Goal: Task Accomplishment & Management: Manage account settings

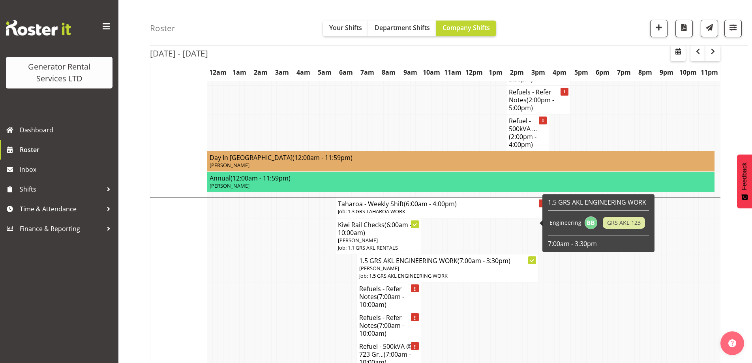
scroll to position [1647, 0]
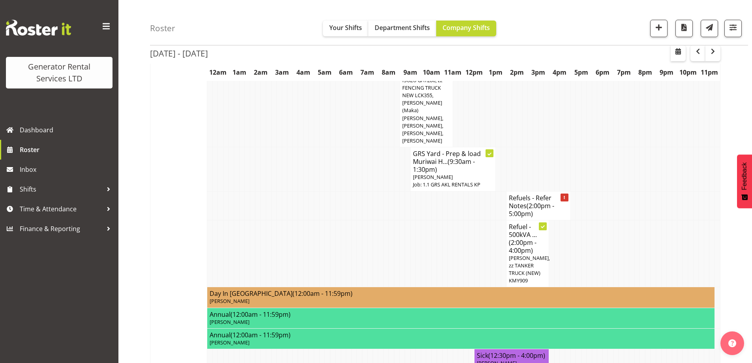
scroll to position [434, 0]
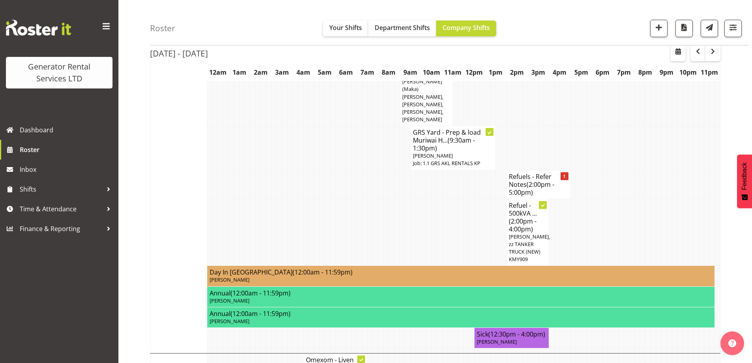
click at [286, 170] on td at bounding box center [285, 184] width 6 height 29
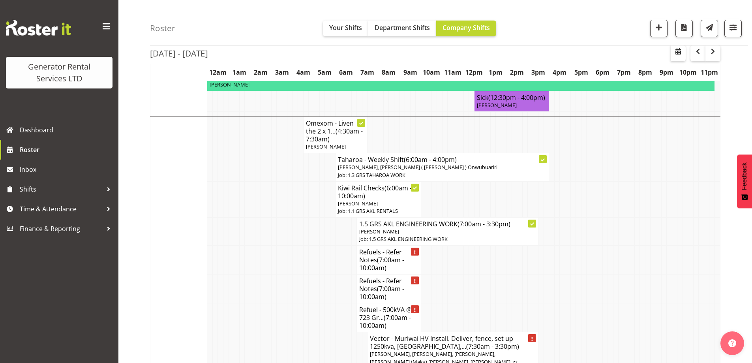
scroll to position [671, 0]
click at [261, 303] on td at bounding box center [264, 317] width 6 height 29
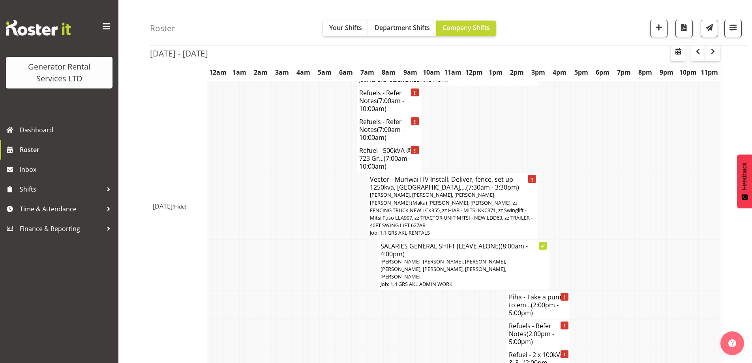
scroll to position [869, 0]
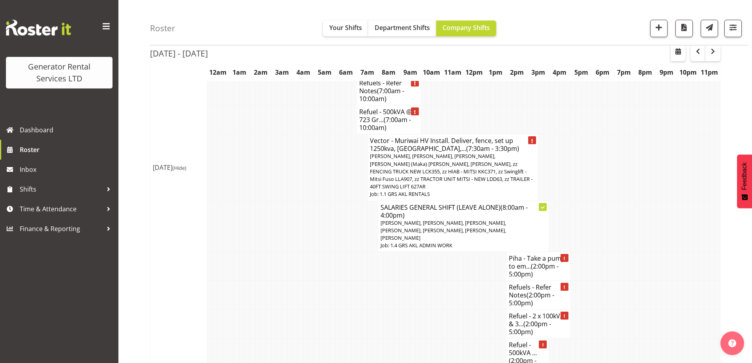
click at [406, 281] on td at bounding box center [408, 295] width 6 height 29
click at [407, 310] on td at bounding box center [408, 324] width 6 height 29
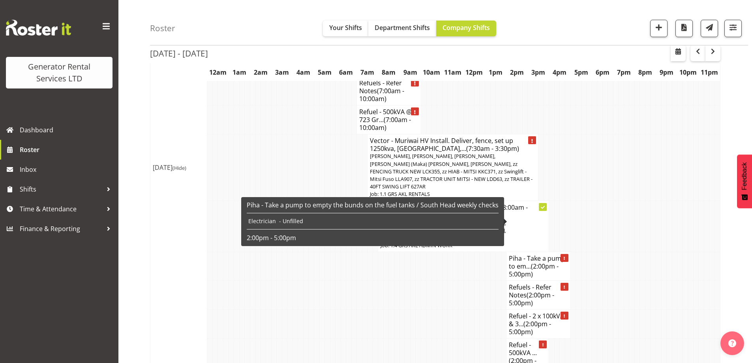
click at [547, 254] on h4 "Piha - Take a pump to em... (2:00pm - 5:00pm)" at bounding box center [538, 266] width 59 height 24
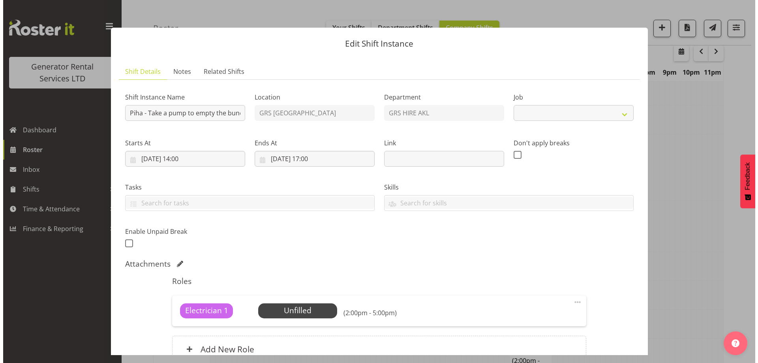
scroll to position [861, 0]
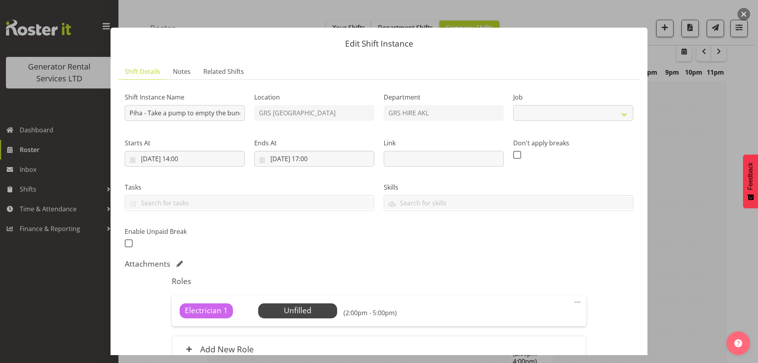
select select "9"
click at [327, 317] on span "Select Employee" at bounding box center [297, 310] width 79 height 15
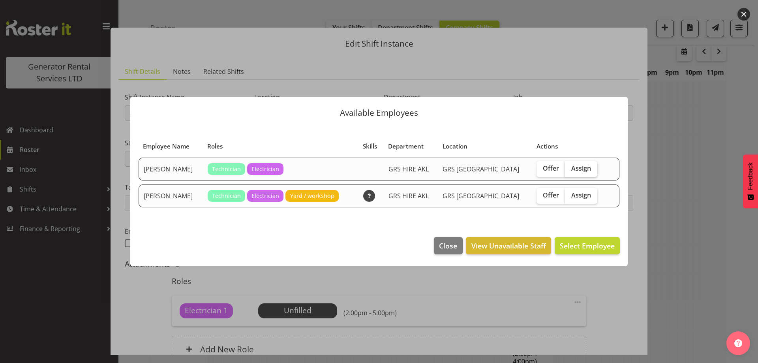
click at [575, 168] on span "Assign" at bounding box center [581, 168] width 20 height 8
click at [570, 168] on input "Assign" at bounding box center [567, 168] width 5 height 5
checkbox input "true"
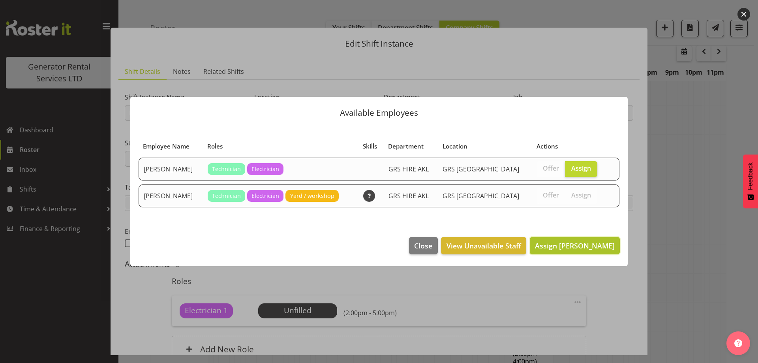
click at [603, 246] on span "Assign Chris Fry" at bounding box center [575, 245] width 80 height 9
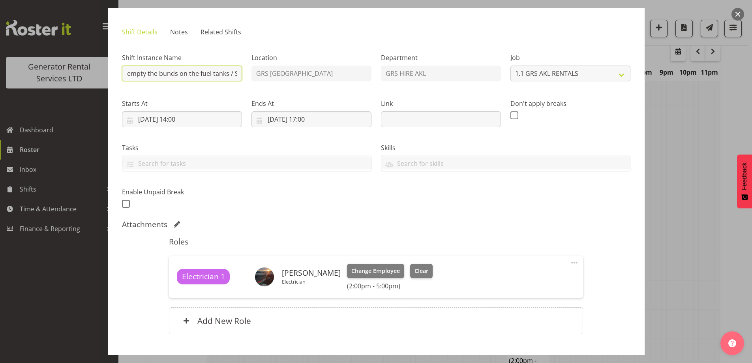
scroll to position [0, 141]
drag, startPoint x: 191, startPoint y: 77, endPoint x: 260, endPoint y: 83, distance: 69.4
click at [260, 83] on div "Shift Instance Name Piha - Take a pump to empty the bunds on the fuel tanks / S…" at bounding box center [376, 128] width 518 height 173
click at [163, 71] on input "Piha - Take a pump to empty the bunds on the fuel tanks / South Head weekly che…" at bounding box center [182, 74] width 120 height 16
drag, startPoint x: 192, startPoint y: 73, endPoint x: 169, endPoint y: 72, distance: 23.3
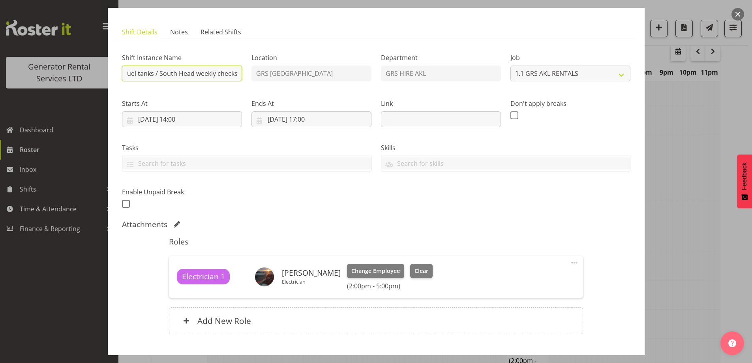
click at [169, 72] on input "Piha - Take a pump to empty the bunds on the fuel tanks / South Head weekly che…" at bounding box center [182, 74] width 120 height 16
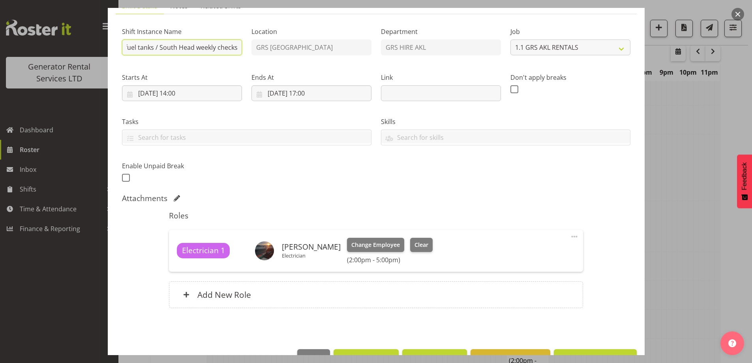
scroll to position [89, 0]
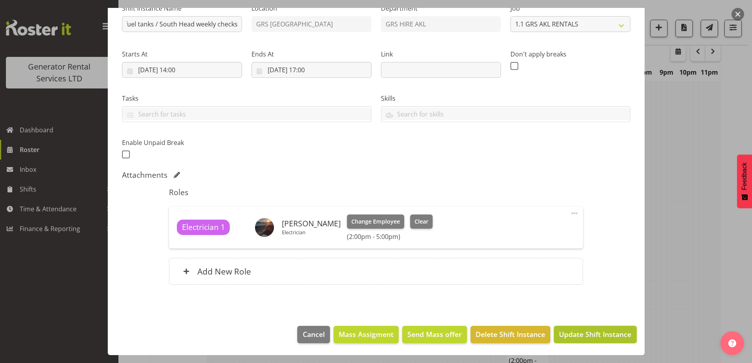
click at [584, 337] on span "Update Shift Instance" at bounding box center [595, 334] width 72 height 10
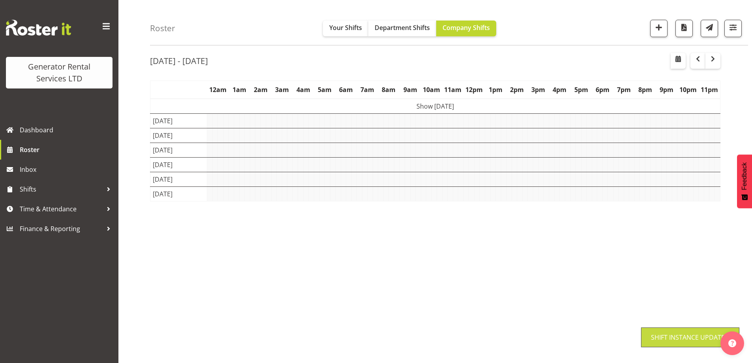
scroll to position [28, 0]
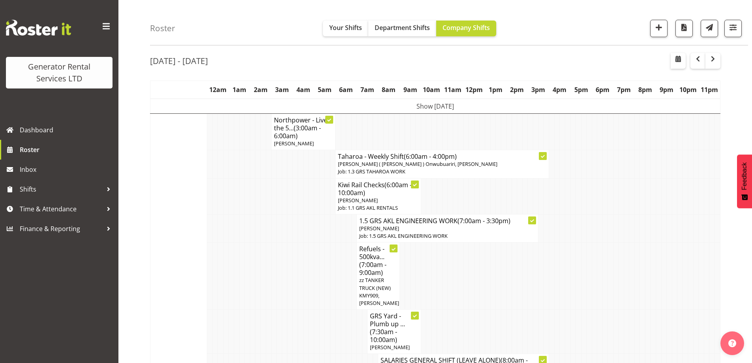
click at [334, 286] on td at bounding box center [333, 275] width 6 height 67
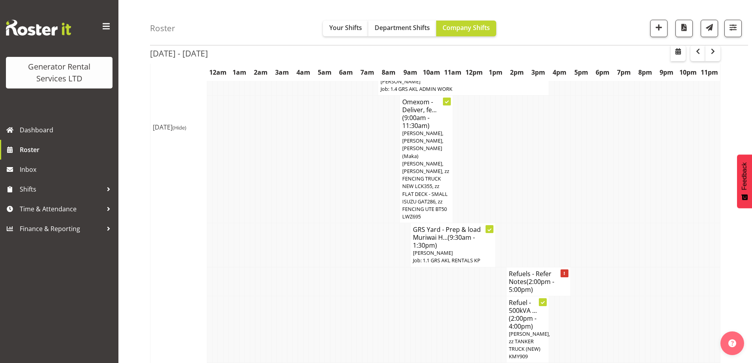
scroll to position [344, 0]
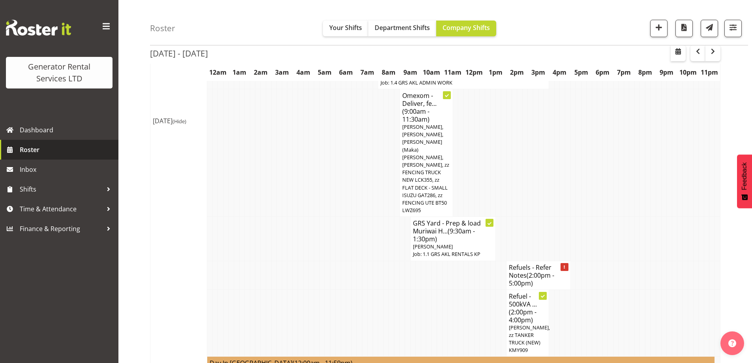
click at [43, 147] on span "Roster" at bounding box center [67, 150] width 95 height 12
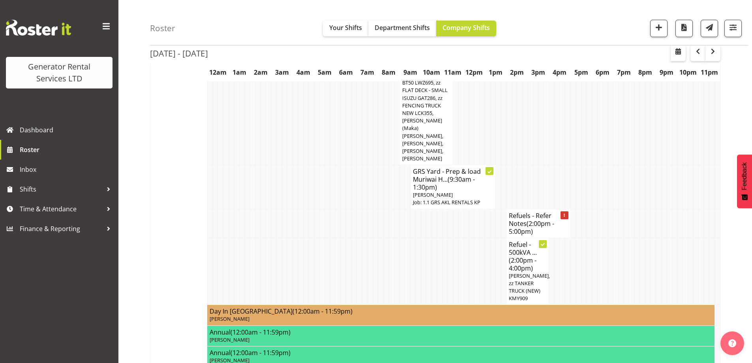
scroll to position [513, 0]
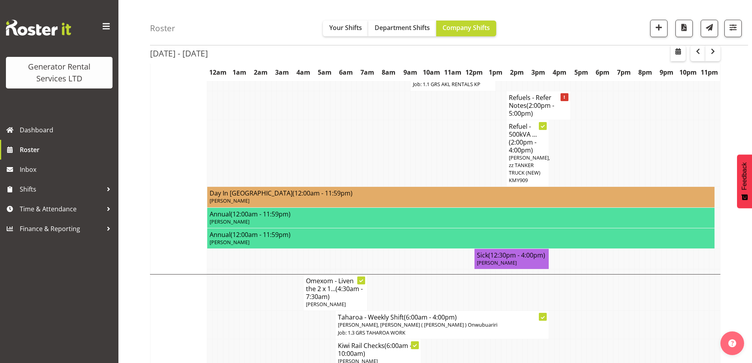
click at [266, 311] on td at bounding box center [269, 325] width 6 height 28
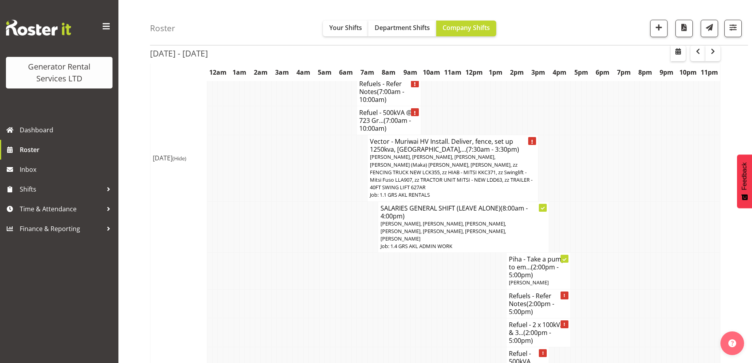
scroll to position [908, 0]
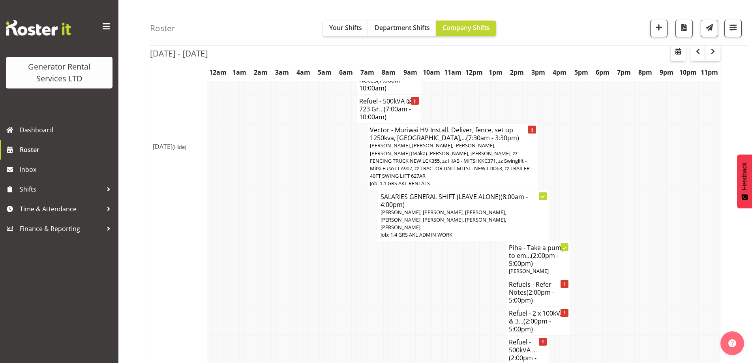
click at [255, 306] on td at bounding box center [258, 320] width 6 height 29
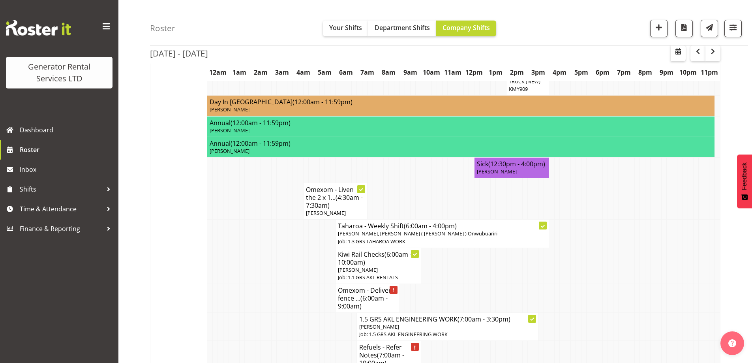
scroll to position [671, 0]
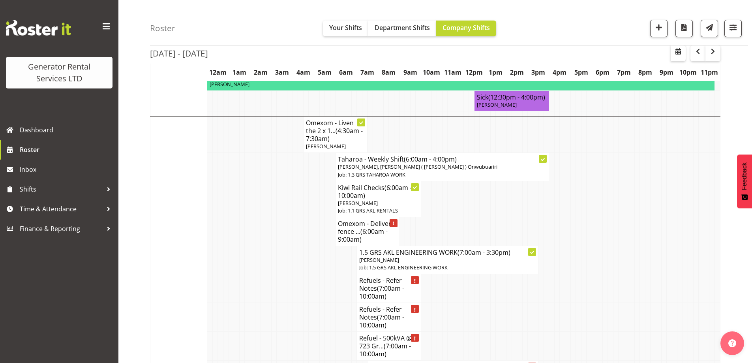
click at [236, 274] on tr "Refuels - Refer Notes (7:00am - 10:00am)" at bounding box center [435, 288] width 570 height 29
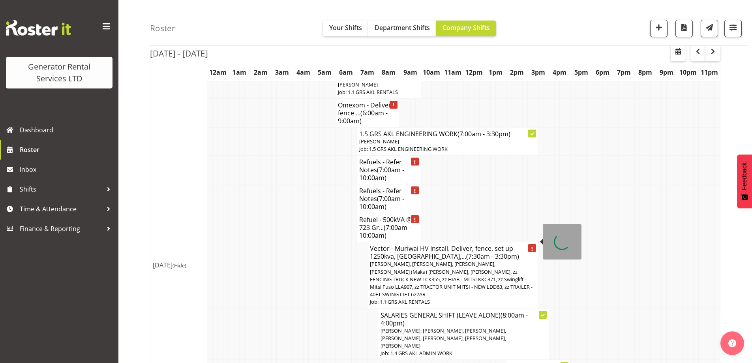
click at [440, 260] on span "Daniel Watkinson, Michael Marshall, Mina Nomani, Sione (Maka) Fifita, Sam Peter…" at bounding box center [451, 279] width 163 height 38
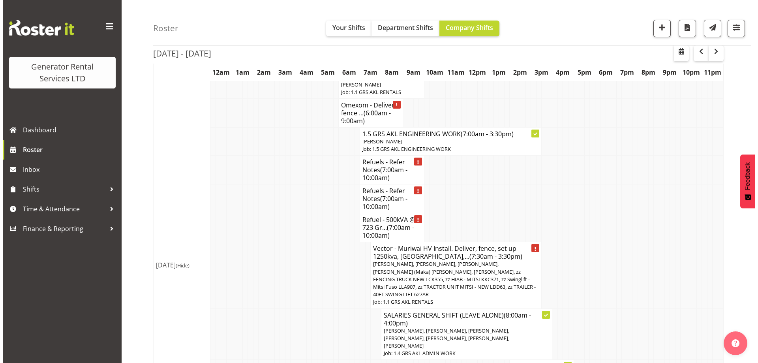
scroll to position [782, 0]
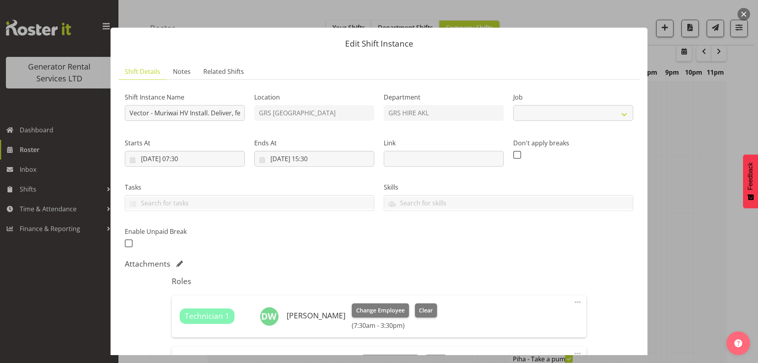
select select "9"
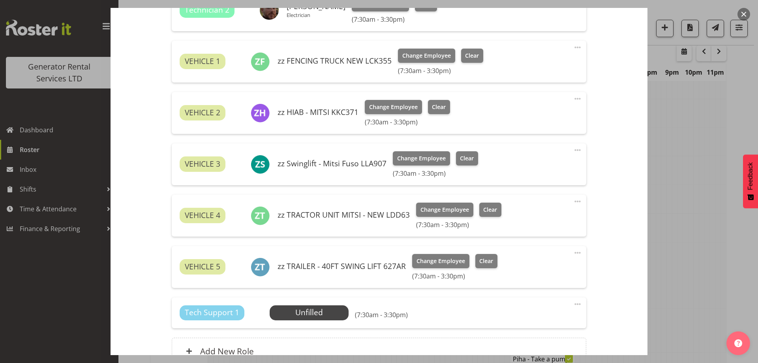
scroll to position [513, 0]
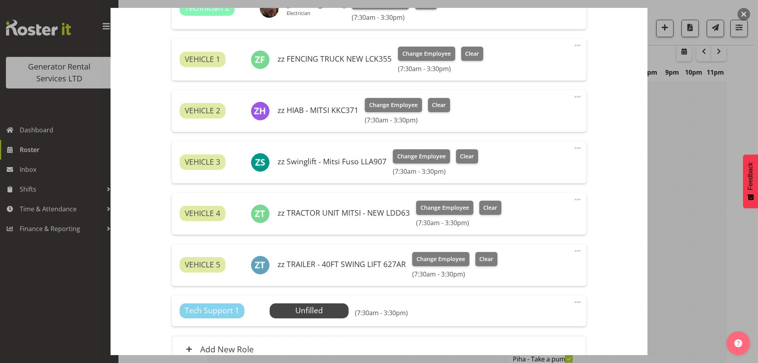
click at [278, 322] on div "Tech Support 1 Unfilled Select Employee (7:30am - 3:30pm) Edit Cover Role Delete" at bounding box center [379, 310] width 414 height 31
click at [293, 310] on span "Select Employee" at bounding box center [309, 310] width 59 height 11
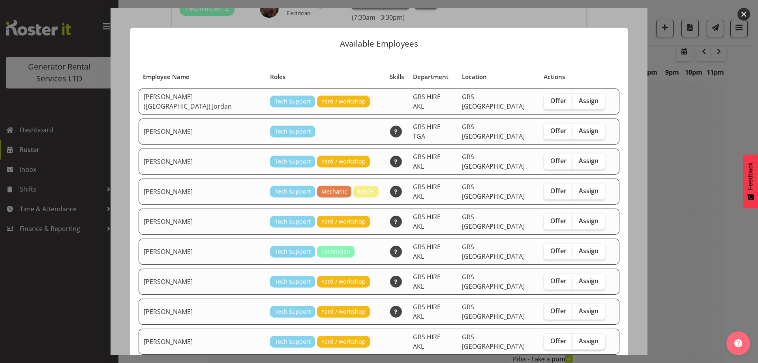
click at [579, 337] on span "Assign" at bounding box center [589, 341] width 20 height 8
click at [573, 338] on input "Assign" at bounding box center [575, 340] width 5 height 5
checkbox input "true"
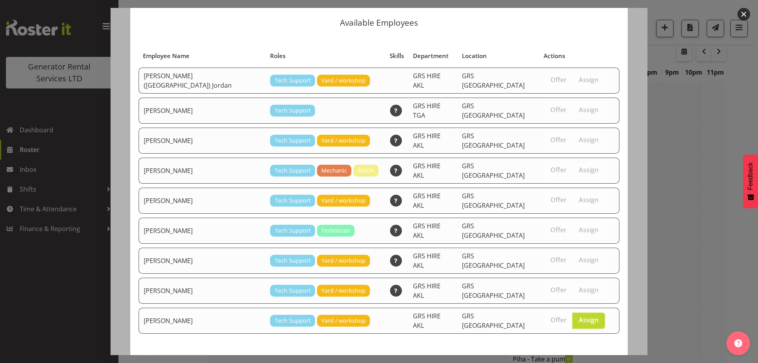
scroll to position [30, 0]
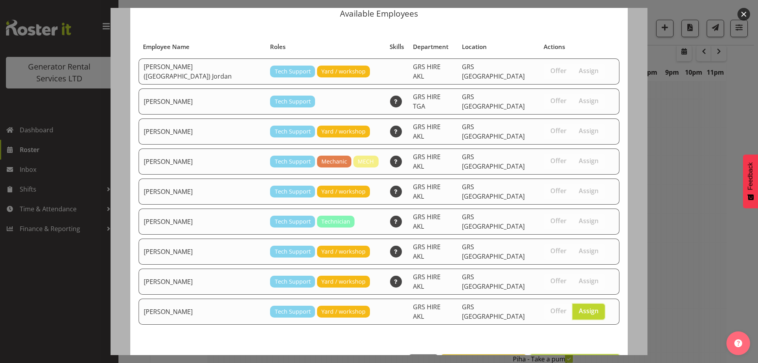
click at [573, 358] on span "Assign Sean Moitra" at bounding box center [575, 362] width 80 height 9
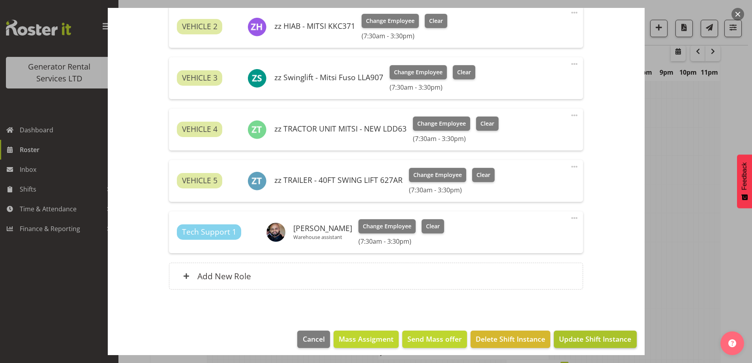
scroll to position [602, 0]
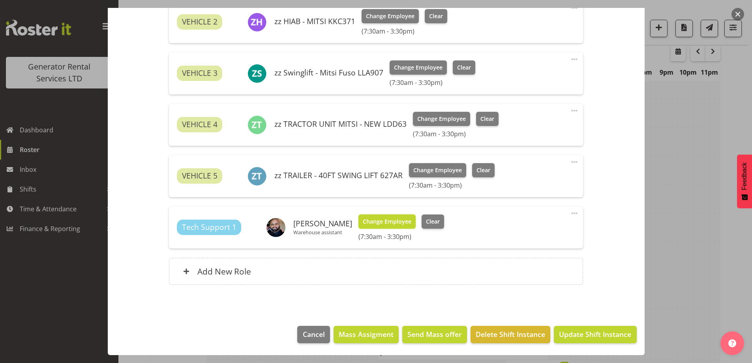
click at [387, 222] on span "Change Employee" at bounding box center [387, 221] width 49 height 9
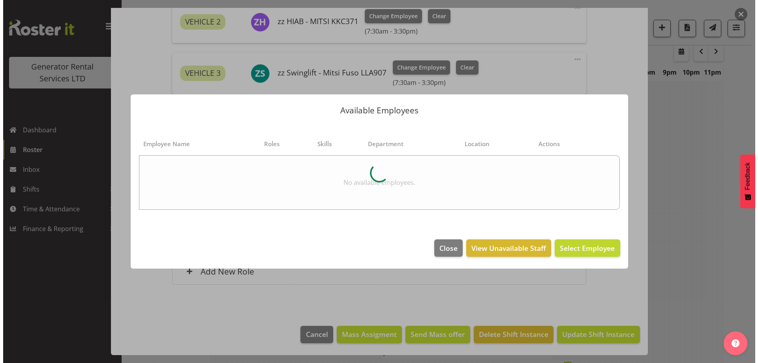
scroll to position [782, 0]
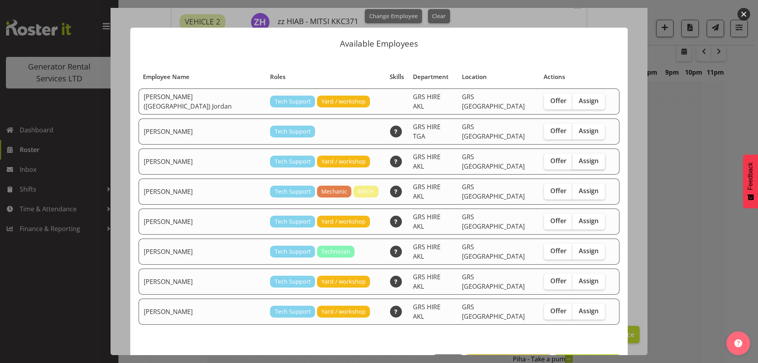
click at [579, 157] on span "Assign" at bounding box center [589, 161] width 20 height 8
click at [573, 158] on input "Assign" at bounding box center [575, 160] width 5 height 5
checkbox input "true"
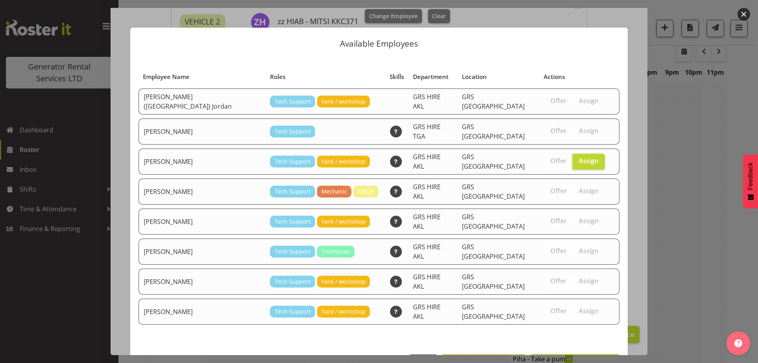
click at [588, 358] on span "Assign Caleb Phillips" at bounding box center [575, 362] width 80 height 9
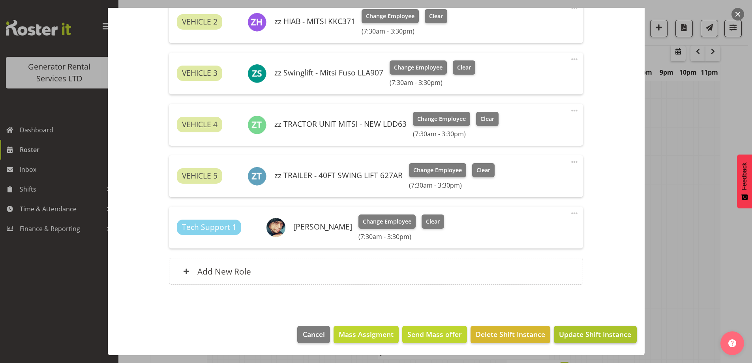
scroll to position [987, 0]
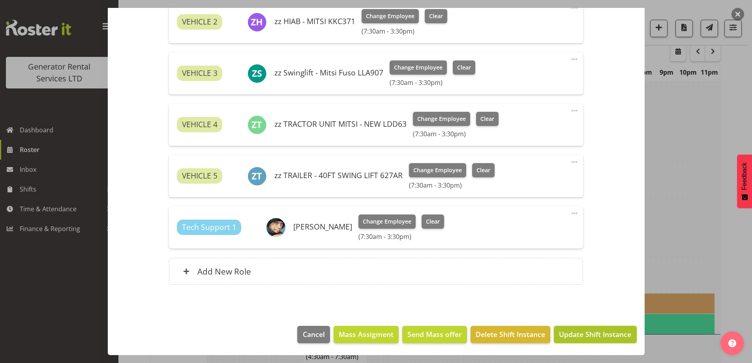
click at [592, 341] on button "Update Shift Instance" at bounding box center [595, 334] width 83 height 17
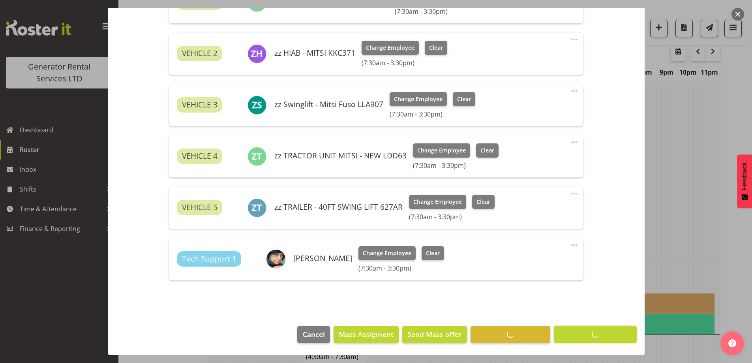
scroll to position [28, 0]
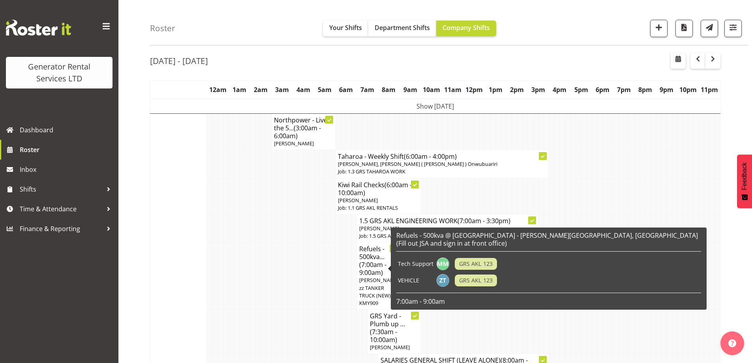
click at [329, 252] on td at bounding box center [328, 275] width 6 height 67
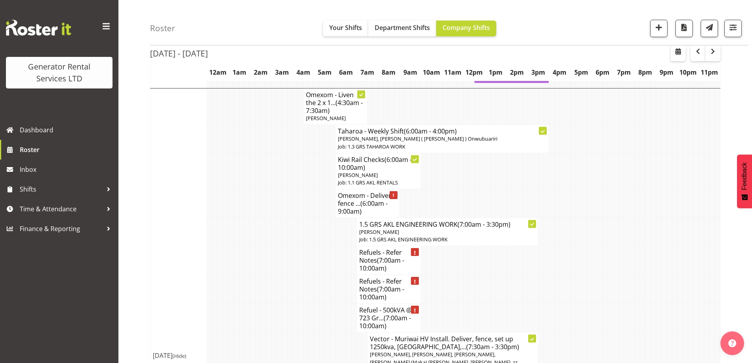
scroll to position [699, 0]
click at [241, 333] on td at bounding box center [242, 366] width 6 height 66
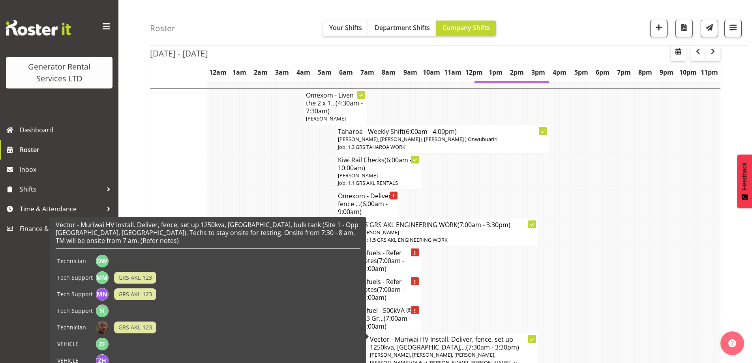
click at [494, 351] on span "Daniel Watkinson, Michael Marshall, Mina Nomani, Sione (Maka) Fifita, Sam Peter…" at bounding box center [451, 370] width 163 height 38
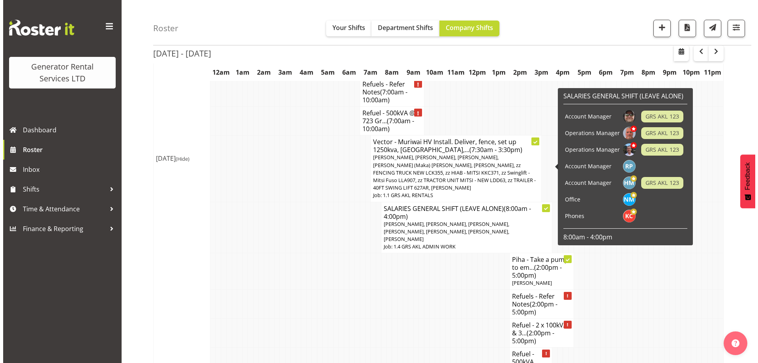
scroll to position [889, 0]
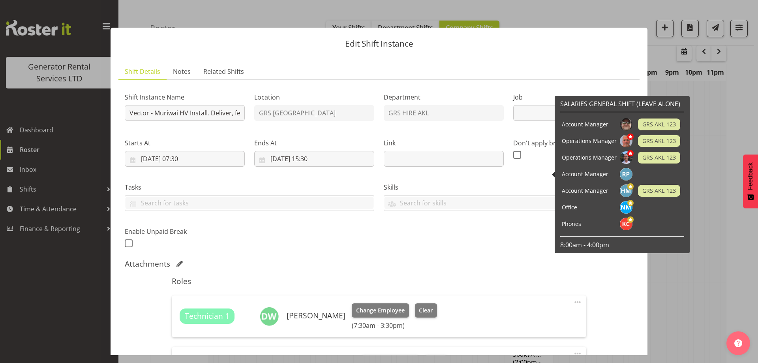
select select "9"
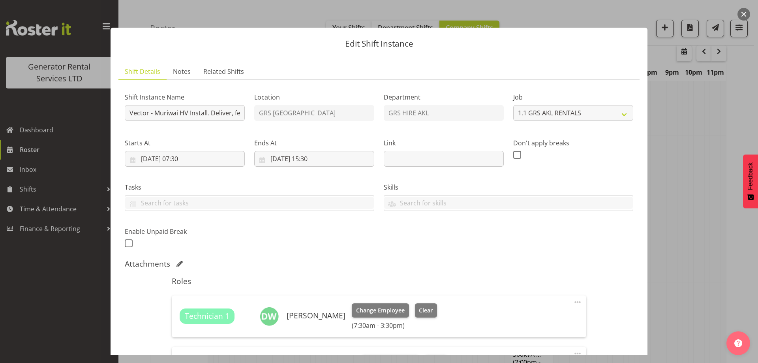
click at [660, 248] on div at bounding box center [379, 181] width 758 height 363
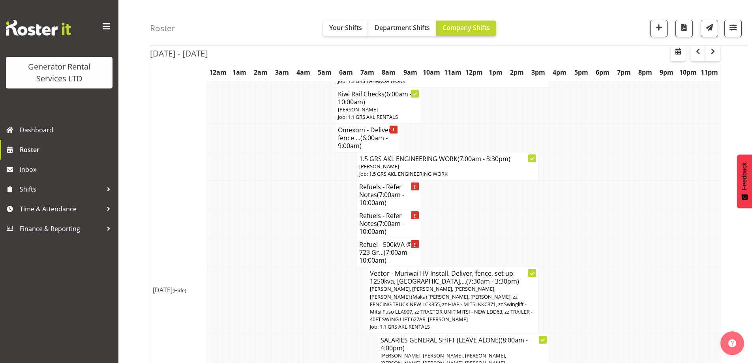
scroll to position [738, 0]
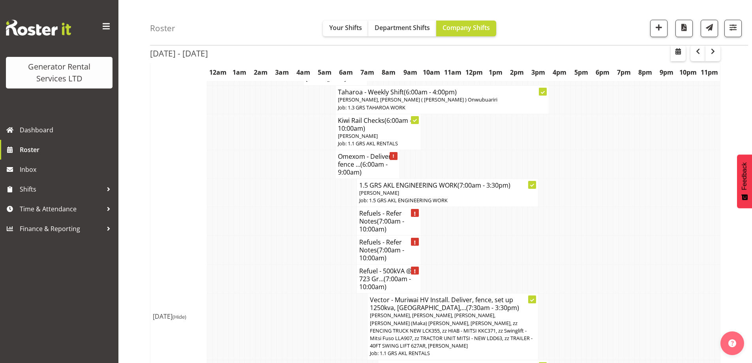
click at [505, 236] on td at bounding box center [504, 250] width 6 height 29
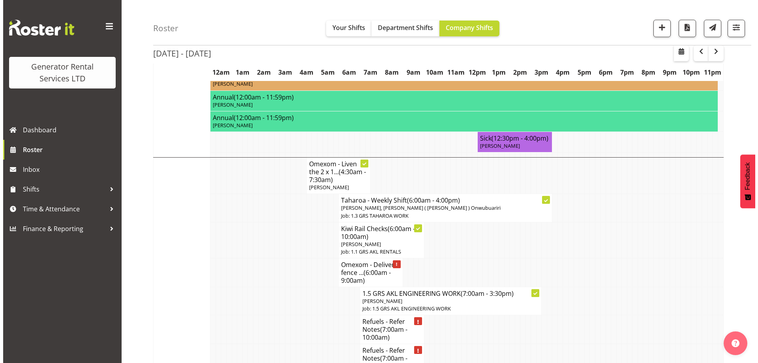
scroll to position [620, 0]
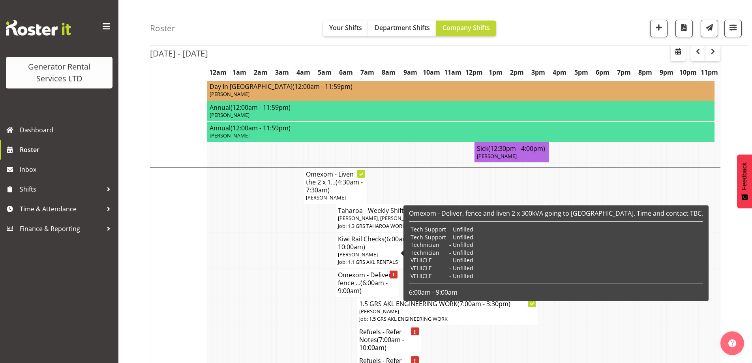
click at [366, 278] on span "(6:00am - 9:00am)" at bounding box center [363, 286] width 50 height 17
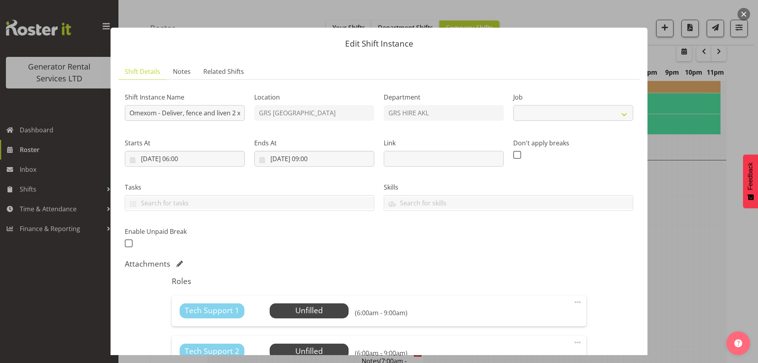
select select "7504"
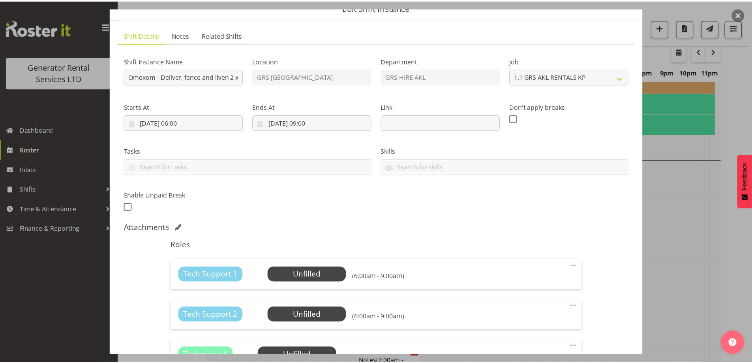
scroll to position [118, 0]
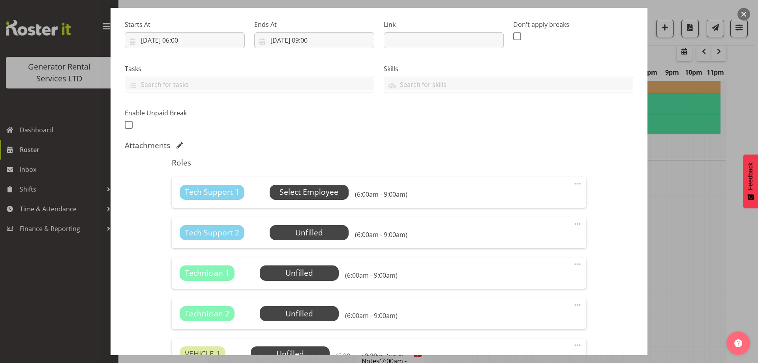
click at [314, 197] on span "Select Employee" at bounding box center [309, 191] width 59 height 11
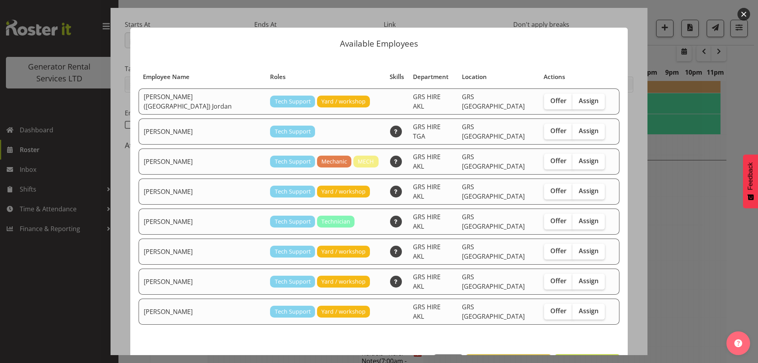
click at [564, 299] on td "Offer Assign" at bounding box center [574, 312] width 70 height 26
click at [579, 307] on span "Assign" at bounding box center [589, 311] width 20 height 8
click at [573, 308] on input "Assign" at bounding box center [575, 310] width 5 height 5
checkbox input "true"
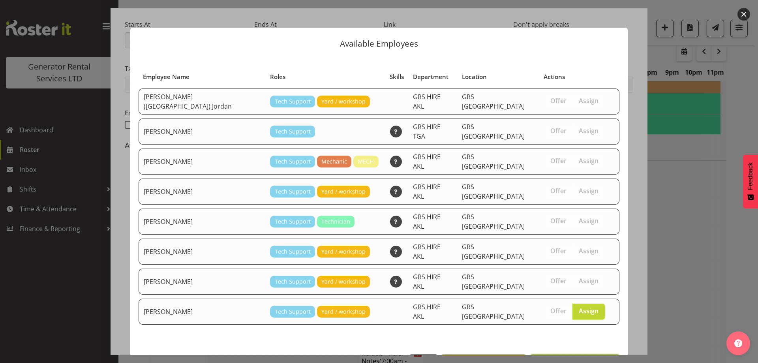
click at [587, 354] on button "Assign Sean Moitra" at bounding box center [575, 362] width 90 height 17
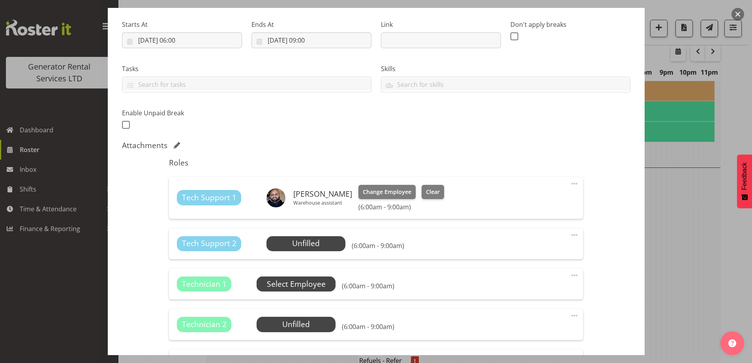
click at [276, 280] on span "Select Employee" at bounding box center [296, 283] width 59 height 11
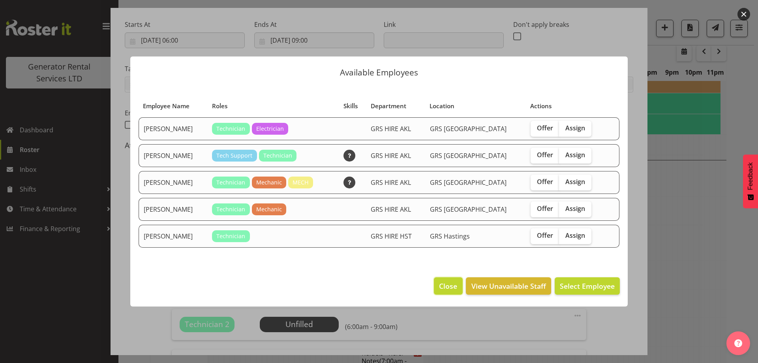
click at [455, 292] on button "Close" at bounding box center [448, 285] width 28 height 17
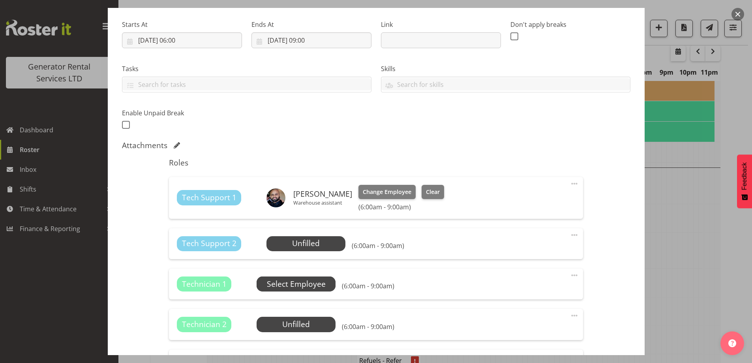
click at [320, 285] on span "Select Employee" at bounding box center [296, 283] width 59 height 11
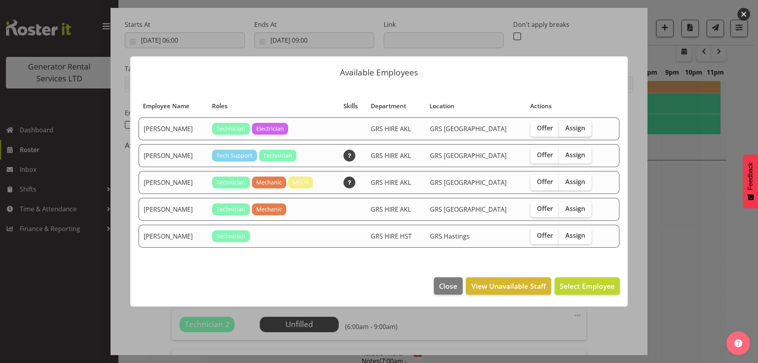
click at [571, 125] on span "Assign" at bounding box center [575, 128] width 20 height 8
click at [564, 126] on input "Assign" at bounding box center [561, 128] width 5 height 5
checkbox input "true"
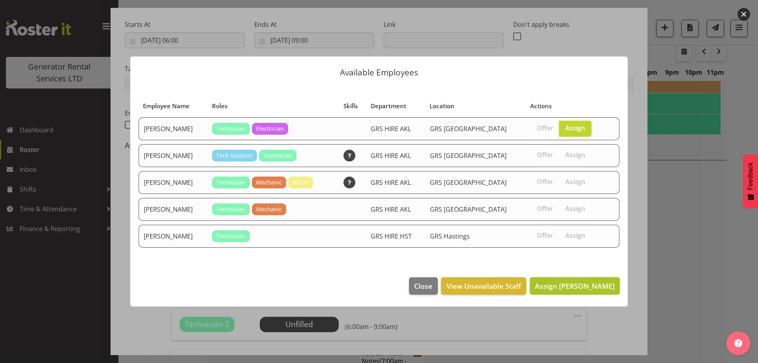
click at [593, 285] on span "Assign Chris Fry" at bounding box center [575, 285] width 80 height 9
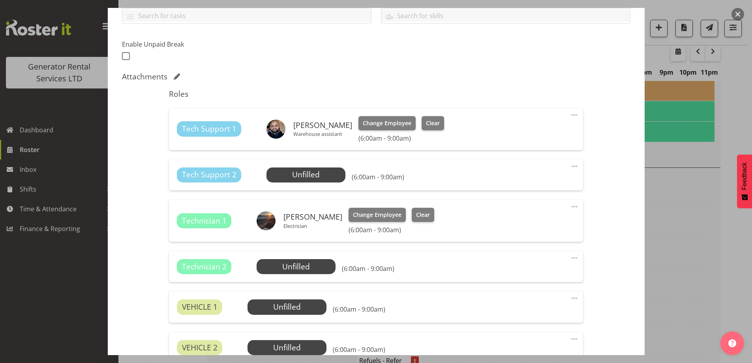
scroll to position [276, 0]
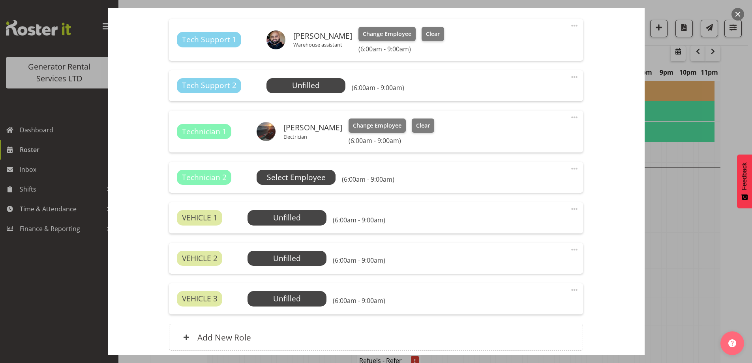
click at [312, 182] on span "Select Employee" at bounding box center [296, 177] width 59 height 11
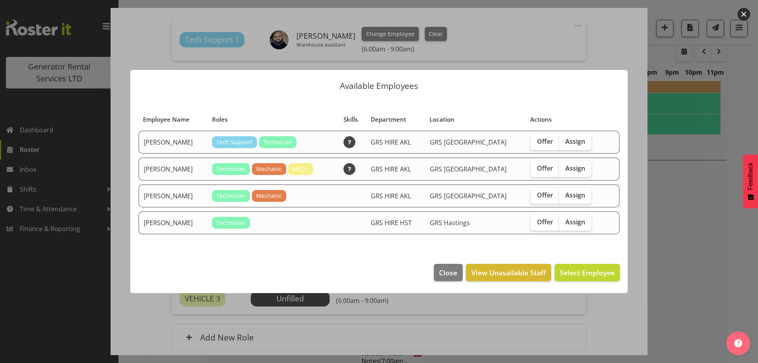
click at [126, 313] on div at bounding box center [379, 181] width 758 height 363
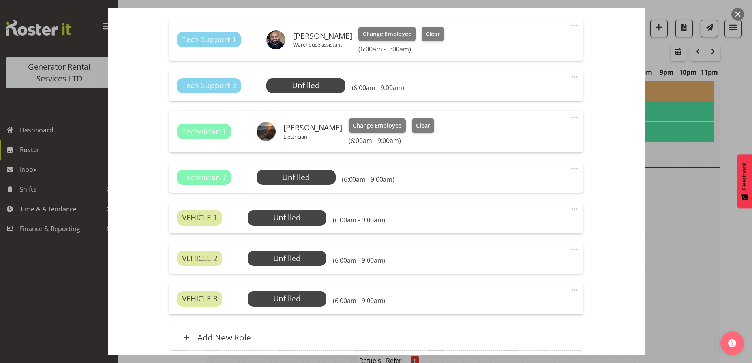
click at [690, 261] on div at bounding box center [376, 181] width 752 height 363
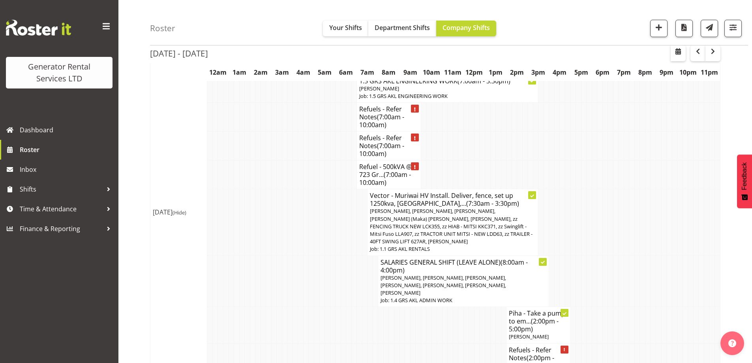
scroll to position [817, 0]
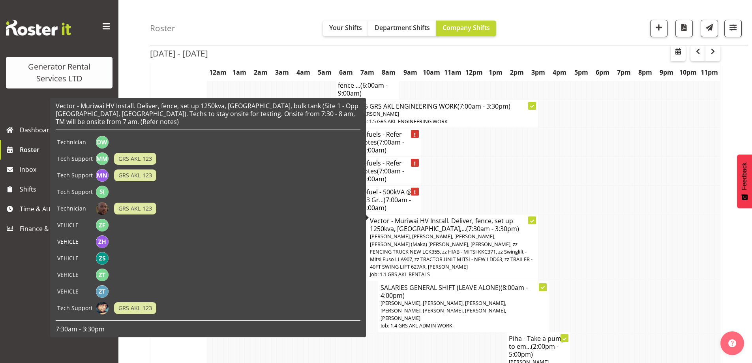
click at [466, 224] on span "(7:30am - 3:30pm)" at bounding box center [492, 228] width 53 height 9
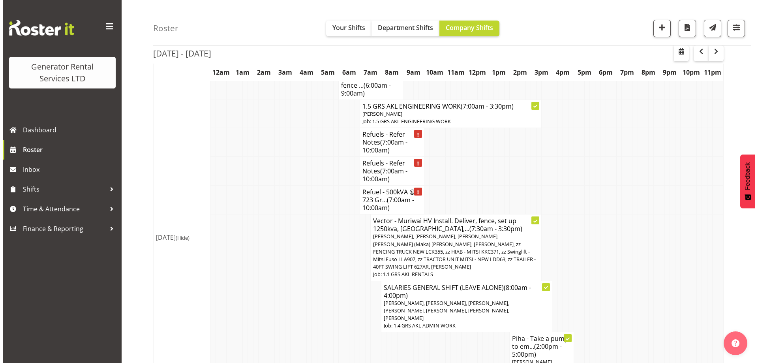
scroll to position [810, 0]
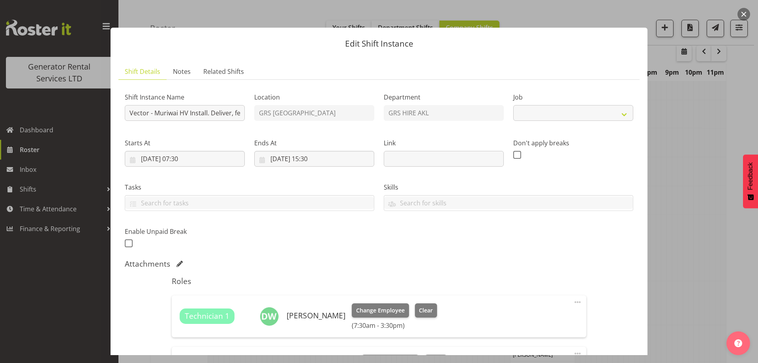
select select "9"
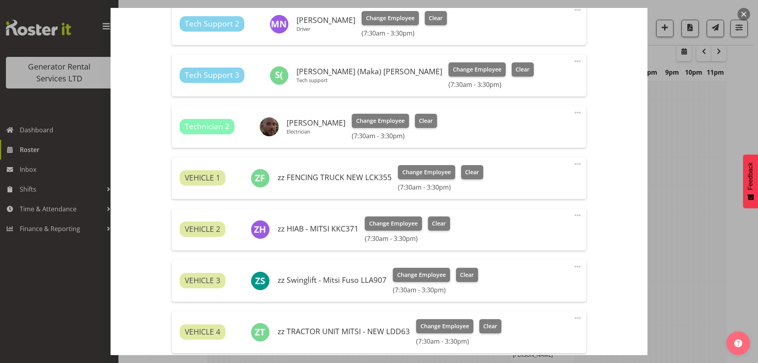
scroll to position [513, 0]
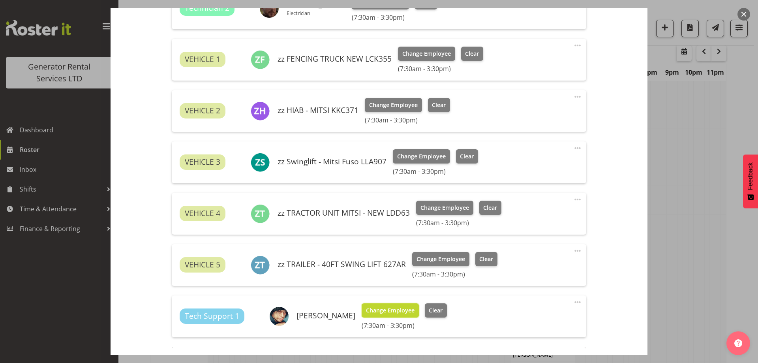
click at [375, 314] on span "Change Employee" at bounding box center [390, 310] width 49 height 9
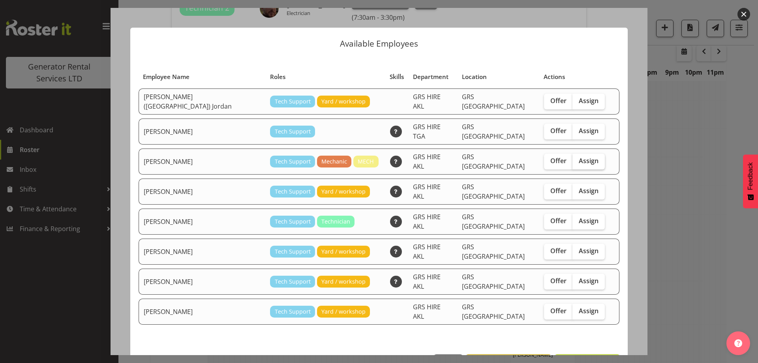
click at [579, 157] on span "Assign" at bounding box center [589, 161] width 20 height 8
click at [577, 158] on input "Assign" at bounding box center [575, 160] width 5 height 5
checkbox input "true"
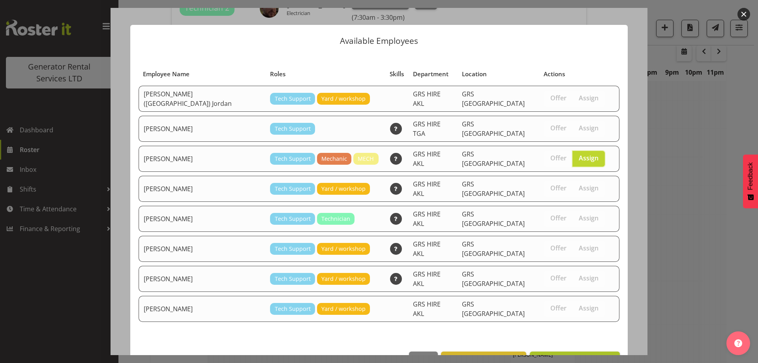
scroll to position [3, 0]
click at [567, 355] on span "Assign Carl Shoebridge" at bounding box center [575, 359] width 80 height 9
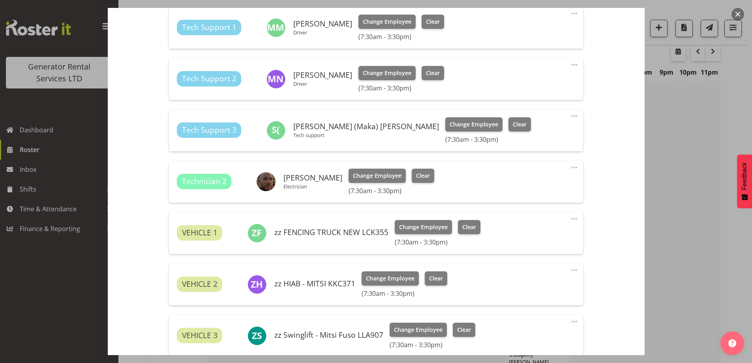
scroll to position [326, 0]
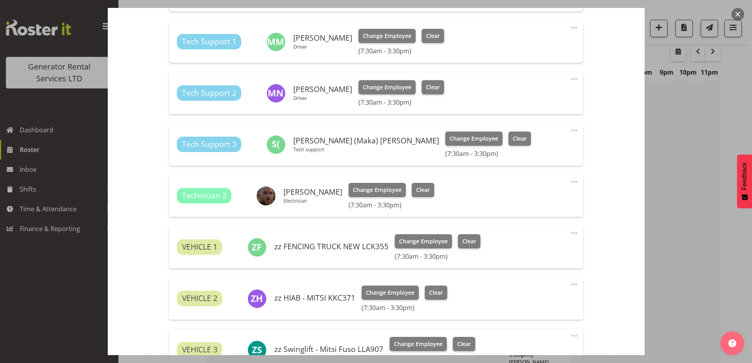
click at [362, 101] on h6 "(7:30am - 3:30pm)" at bounding box center [401, 102] width 85 height 8
click at [369, 89] on span "Change Employee" at bounding box center [387, 87] width 49 height 9
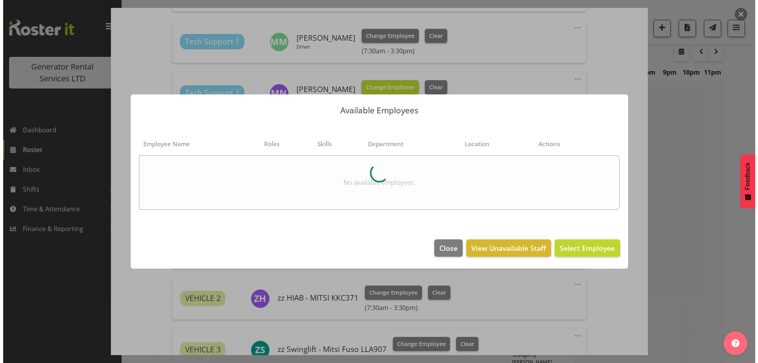
scroll to position [810, 0]
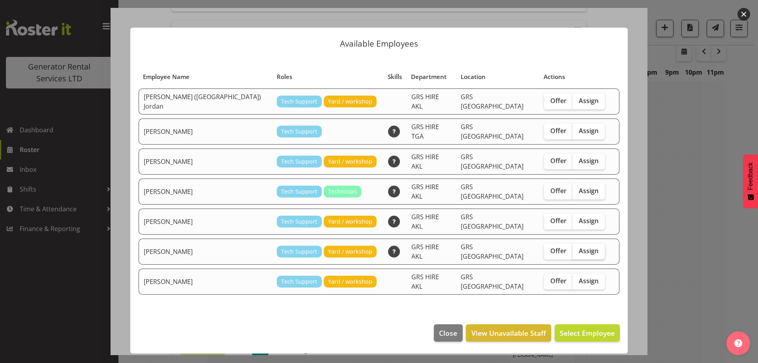
click at [573, 244] on label "Assign" at bounding box center [589, 252] width 32 height 16
click at [573, 248] on input "Assign" at bounding box center [575, 250] width 5 height 5
checkbox input "true"
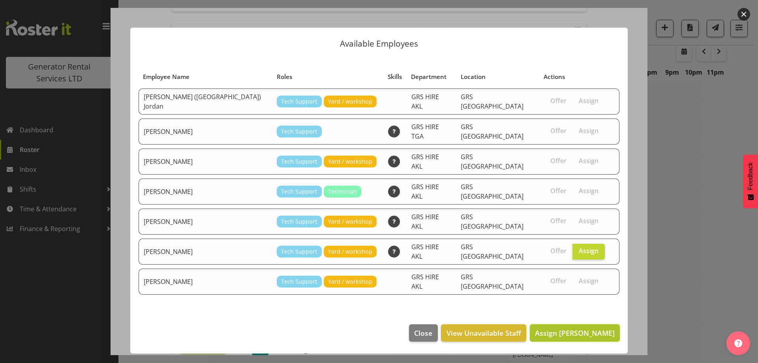
click at [586, 328] on span "Assign Sam Carter" at bounding box center [575, 332] width 80 height 9
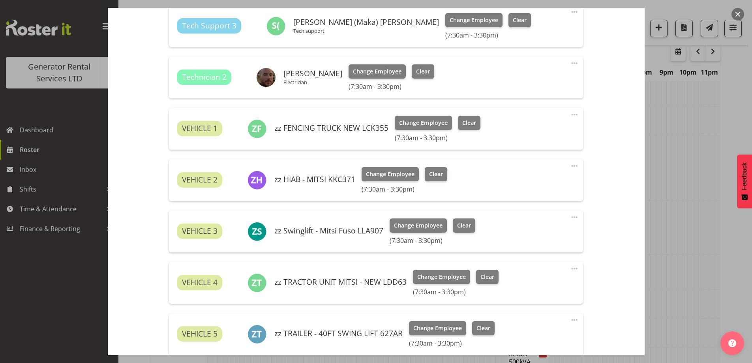
scroll to position [602, 0]
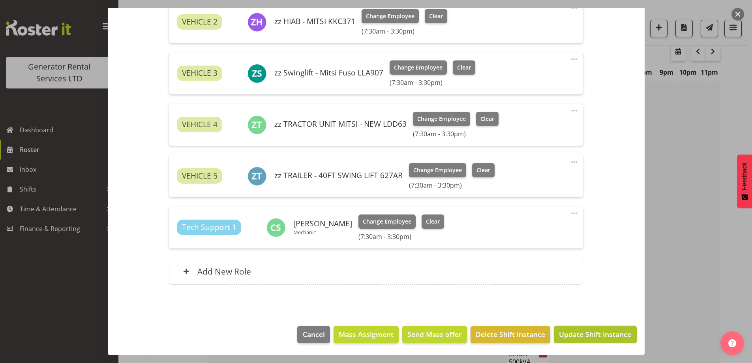
click at [571, 336] on span "Update Shift Instance" at bounding box center [595, 334] width 72 height 10
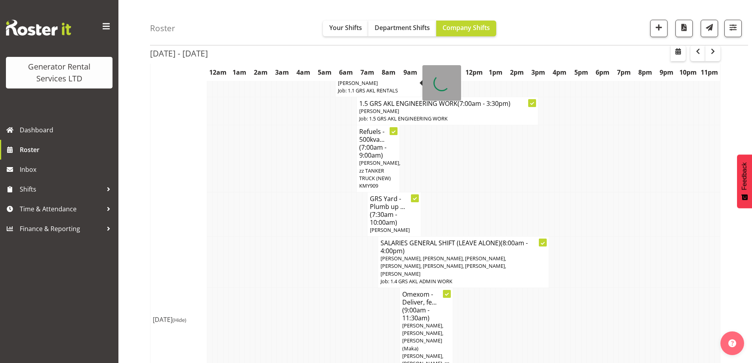
scroll to position [265, 0]
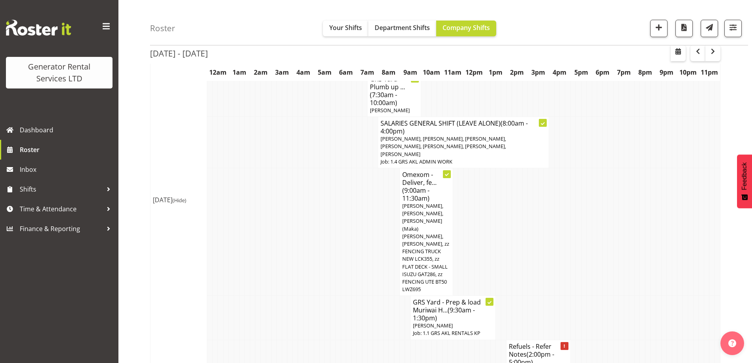
click at [381, 206] on td at bounding box center [381, 232] width 6 height 128
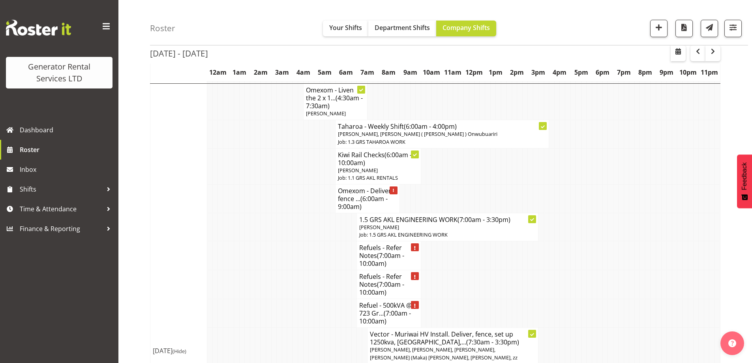
scroll to position [699, 0]
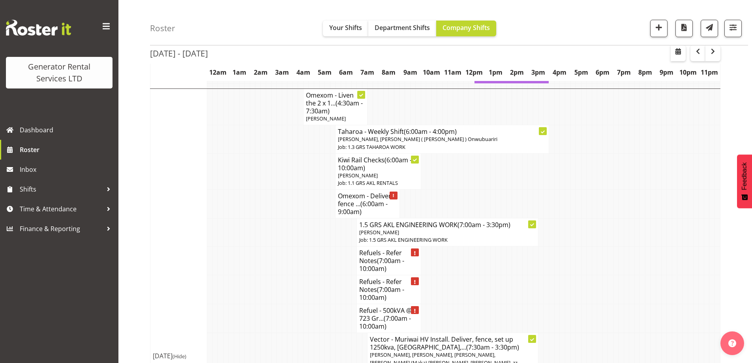
click at [269, 246] on td at bounding box center [269, 260] width 6 height 29
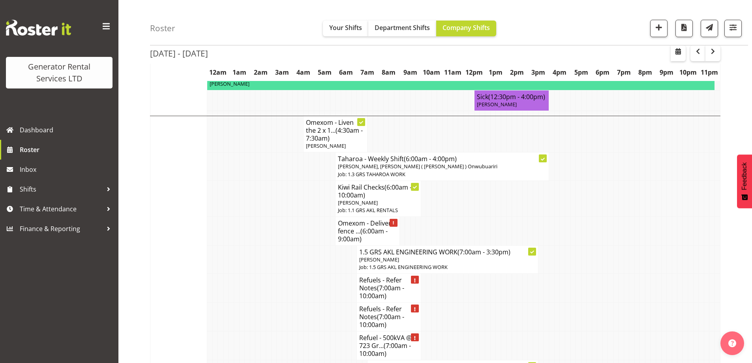
scroll to position [620, 0]
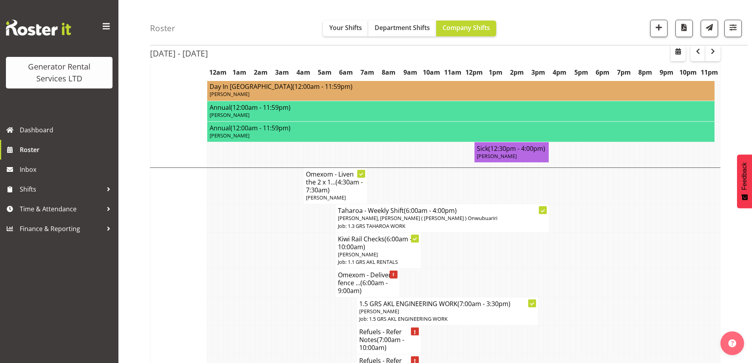
click at [260, 269] on td at bounding box center [258, 283] width 6 height 29
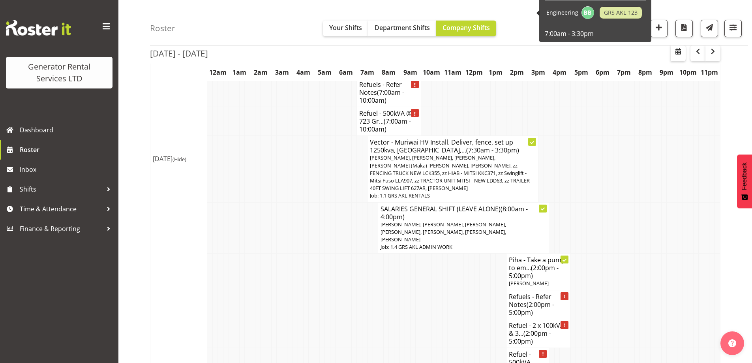
scroll to position [896, 0]
click at [194, 316] on td "Wed 10th Sep 2025 (Hide)" at bounding box center [178, 158] width 57 height 534
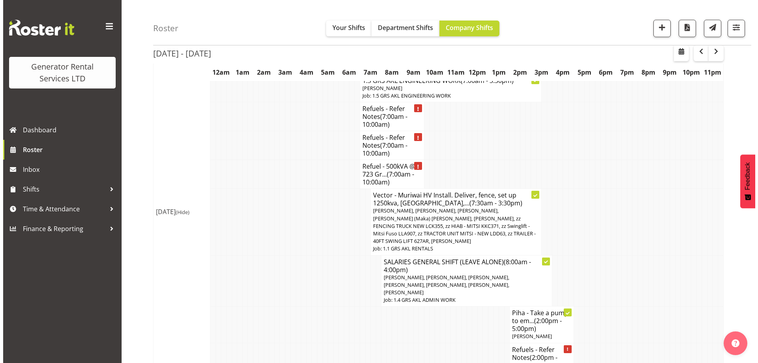
scroll to position [699, 0]
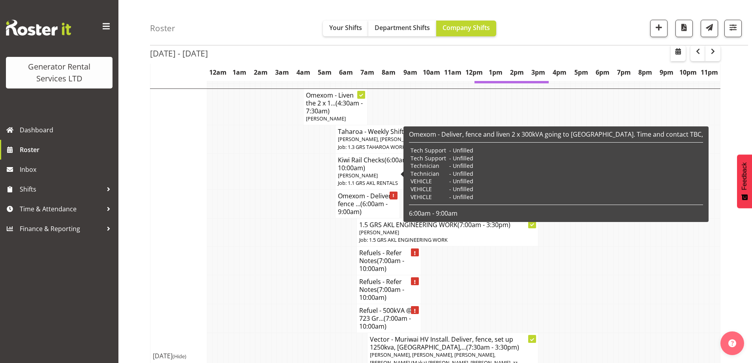
click at [359, 199] on span "(6:00am - 9:00am)" at bounding box center [363, 207] width 50 height 17
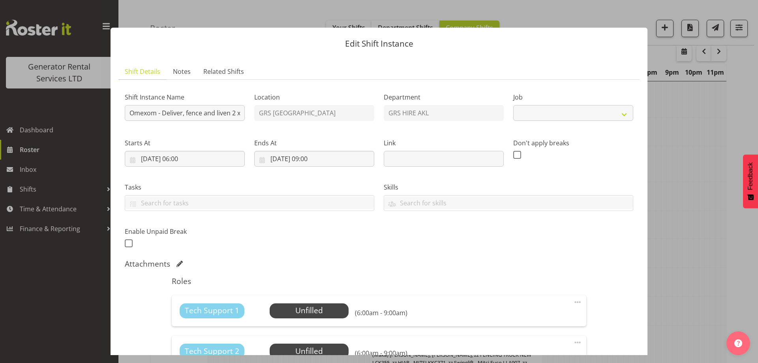
select select "7504"
drag, startPoint x: 217, startPoint y: 116, endPoint x: 338, endPoint y: 122, distance: 121.0
click at [338, 122] on div "Shift Instance Name Omexom - Deliver, fence and liven 2 x 300kVA going to Westg…" at bounding box center [379, 167] width 518 height 173
click at [174, 114] on input "Omexom - Deliver, fence and liven 2 x 300kVA going to Westgate. Time and contac…" at bounding box center [185, 113] width 120 height 16
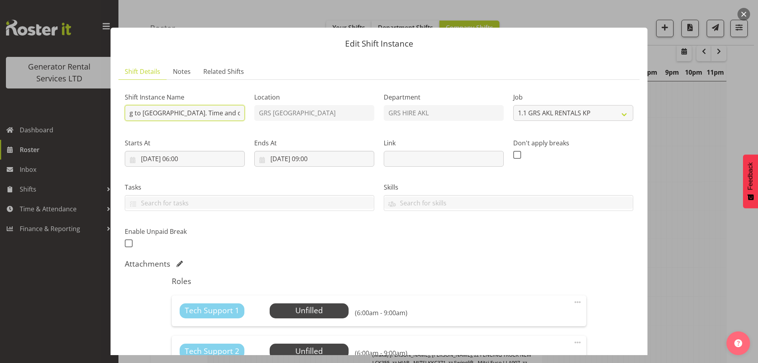
drag, startPoint x: 173, startPoint y: 113, endPoint x: 393, endPoint y: 137, distance: 221.2
click at [393, 137] on div "Shift Instance Name Omexom - Deliver, fence and liven 2 x 300kVA going to Westg…" at bounding box center [379, 167] width 518 height 173
type input "Omexom - Deliver, fence and liven 2 x 300kVA going to Westgate. 2.30am onsite."
click at [219, 161] on input "10/09/2025, 06:00" at bounding box center [185, 159] width 120 height 16
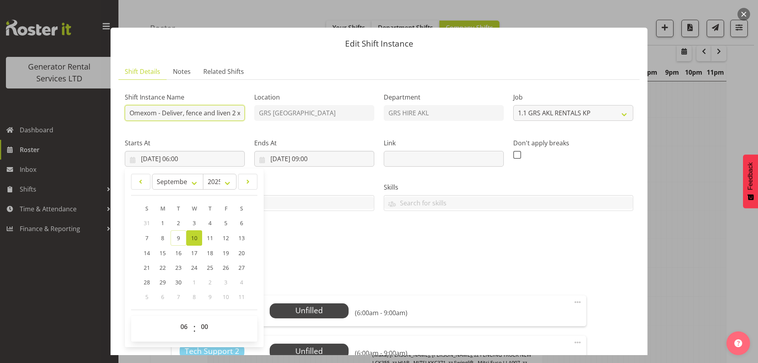
scroll to position [0, 127]
drag, startPoint x: 201, startPoint y: 118, endPoint x: 311, endPoint y: 133, distance: 110.4
click at [311, 133] on div "Shift Instance Name Omexom - Deliver, fence and liven 2 x 300kVA going to Westg…" at bounding box center [379, 167] width 518 height 173
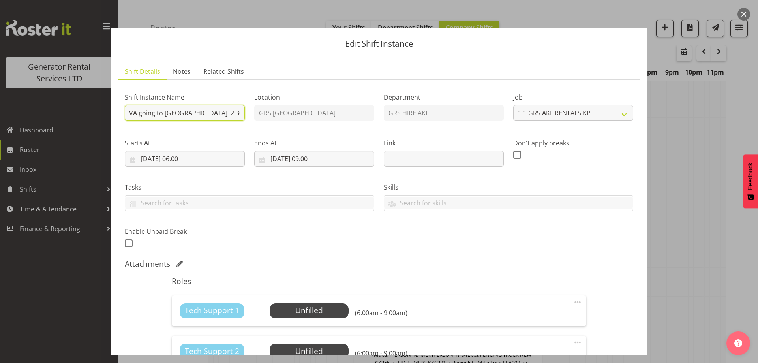
click at [202, 117] on input "Omexom - Deliver, fence and liven 2 x 300kVA going to Westgate. 2.30am onsite." at bounding box center [185, 113] width 120 height 16
click at [248, 187] on label "Tasks" at bounding box center [250, 186] width 250 height 9
click at [316, 231] on div "Shift Instance Name Omexom - Deliver, fence and liven 2 x 300kVA going to Westg…" at bounding box center [379, 167] width 518 height 173
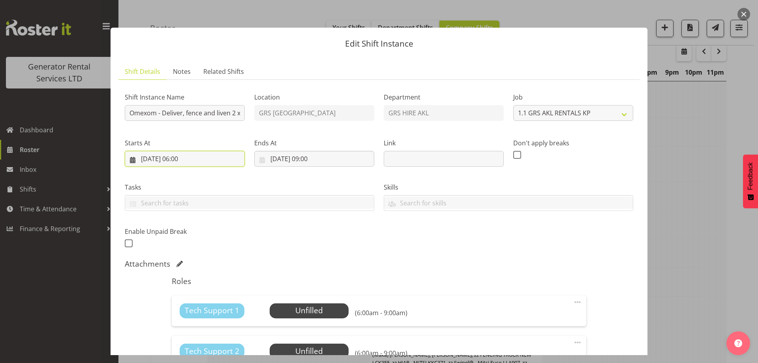
click at [231, 160] on input "10/09/2025, 06:00" at bounding box center [185, 159] width 120 height 16
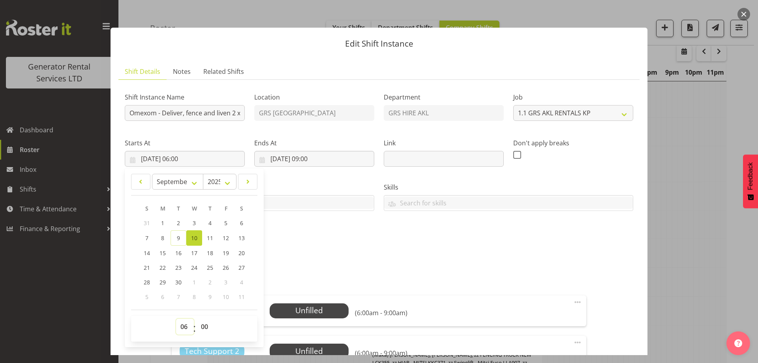
drag, startPoint x: 180, startPoint y: 327, endPoint x: 183, endPoint y: 323, distance: 5.5
click at [180, 327] on select "00 01 02 03 04 05 06 07 08 09 10 11 12 13 14 15 16 17 18 19 20 21 22 23" at bounding box center [185, 327] width 18 height 16
select select "2"
click at [176, 319] on select "00 01 02 03 04 05 06 07 08 09 10 11 12 13 14 15 16 17 18 19 20 21 22 23" at bounding box center [185, 327] width 18 height 16
type input "10/09/2025, 02:00"
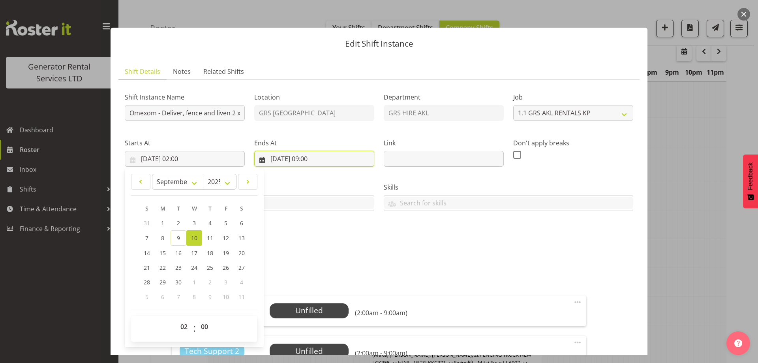
click at [338, 158] on input "10/09/2025, 09:00" at bounding box center [314, 159] width 120 height 16
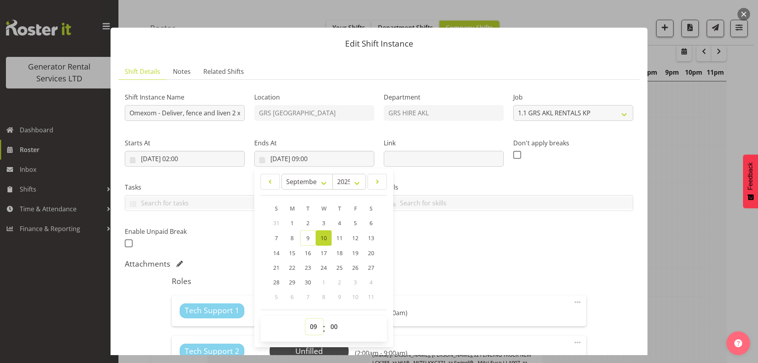
click at [315, 323] on select "00 01 02 03 04 05 06 07 08 09 10 11 12 13 14 15 16 17 18 19 20 21 22 23" at bounding box center [315, 327] width 18 height 16
select select "17"
click at [306, 319] on select "00 01 02 03 04 05 06 07 08 09 10 11 12 13 14 15 16 17 18 19 20 21 22 23" at bounding box center [315, 327] width 18 height 16
type input "10/09/2025, 17:00"
click at [308, 323] on select "00 01 02 03 04 05 06 07 08 09 10 11 12 13 14 15 16 17 18 19 20 21 22 23" at bounding box center [315, 327] width 18 height 16
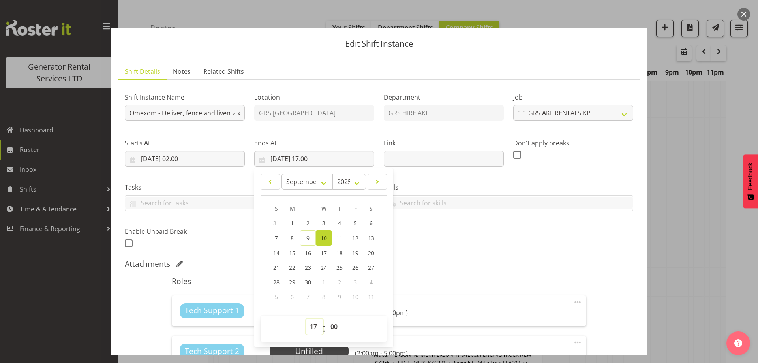
select select "5"
click at [306, 319] on select "00 01 02 03 04 05 06 07 08 09 10 11 12 13 14 15 16 17 18 19 20 21 22 23" at bounding box center [315, 327] width 18 height 16
type input "10/09/2025, 05:00"
click at [426, 232] on div "Shift Instance Name Omexom - Deliver, fence and liven 2 x 300kVA going to Westg…" at bounding box center [379, 167] width 518 height 173
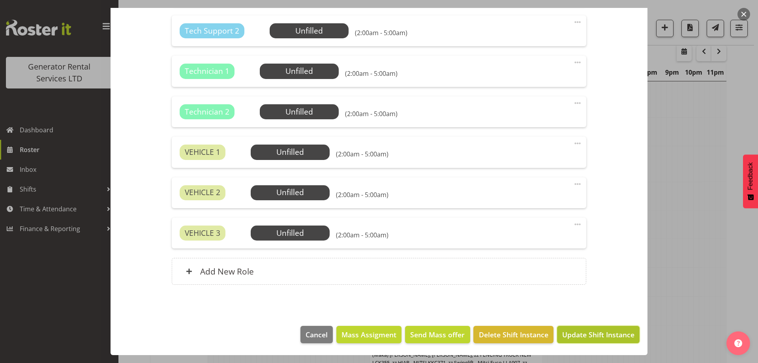
click at [576, 331] on span "Update Shift Instance" at bounding box center [598, 334] width 72 height 10
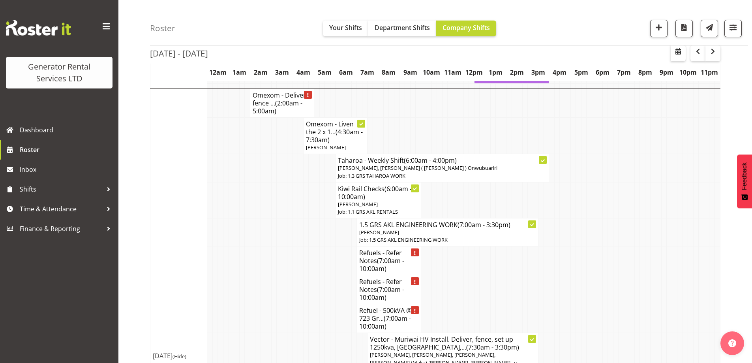
scroll to position [659, 0]
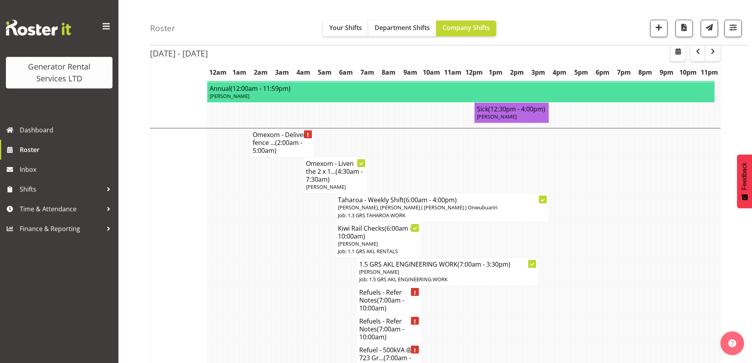
click at [308, 222] on td at bounding box center [306, 240] width 6 height 36
